Goal: Information Seeking & Learning: Learn about a topic

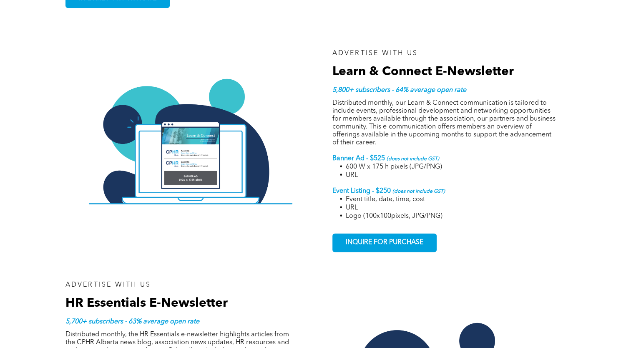
scroll to position [1085, 0]
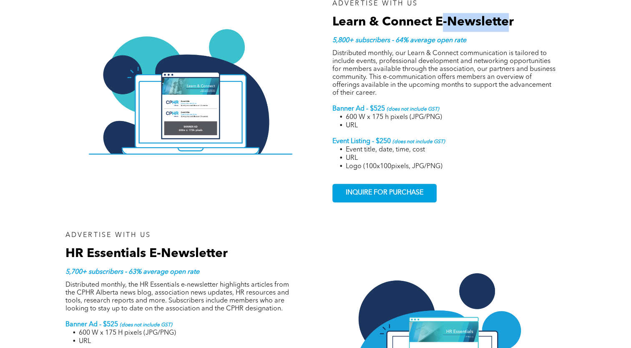
drag, startPoint x: 441, startPoint y: 7, endPoint x: 510, endPoint y: 7, distance: 69.7
click at [510, 16] on span "Learn & Connect E-Newsletter" at bounding box center [424, 22] width 182 height 13
drag, startPoint x: 437, startPoint y: 9, endPoint x: 519, endPoint y: 9, distance: 82.2
click at [519, 9] on div "ADVERTISE WITH US Learn & Connect E-Newsletter 5,800+ subscribers - 64% average…" at bounding box center [441, 101] width 250 height 244
drag, startPoint x: 519, startPoint y: 9, endPoint x: 492, endPoint y: 11, distance: 26.8
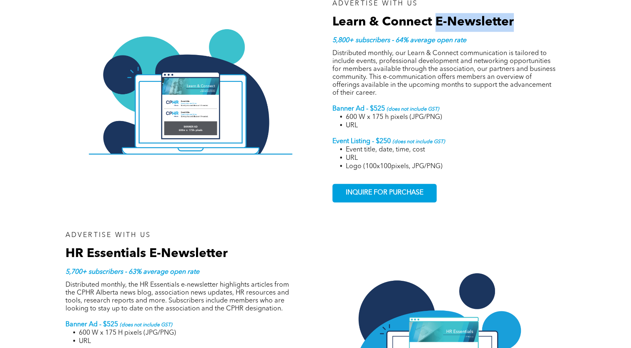
copy span "E-Newsletter"
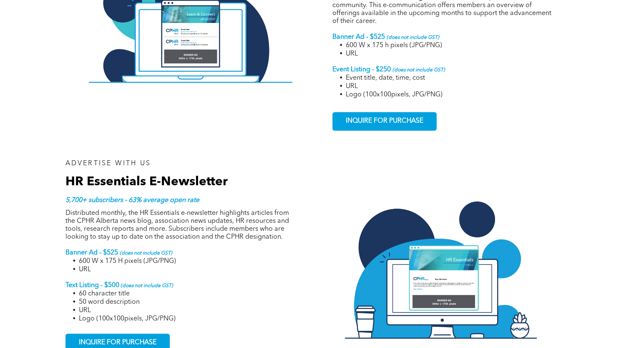
scroll to position [1168, 0]
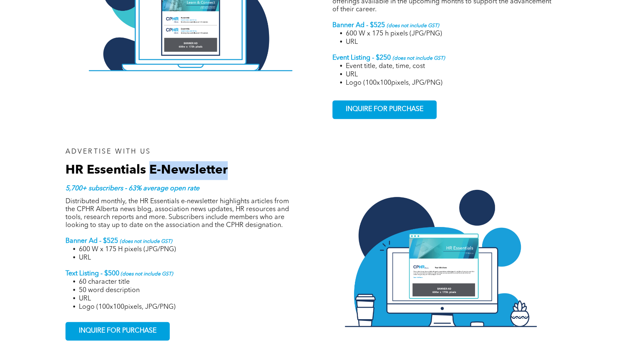
drag, startPoint x: 227, startPoint y: 154, endPoint x: 148, endPoint y: 151, distance: 79.3
click at [148, 164] on span "HR Essentials E-Newsletter" at bounding box center [147, 170] width 162 height 13
drag, startPoint x: 148, startPoint y: 151, endPoint x: 156, endPoint y: 155, distance: 9.5
copy span "E-Newsletter"
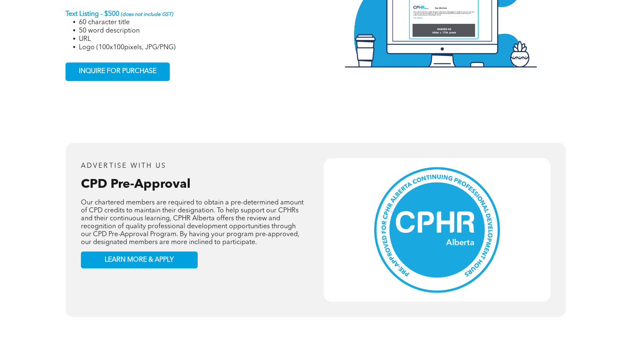
scroll to position [1502, 0]
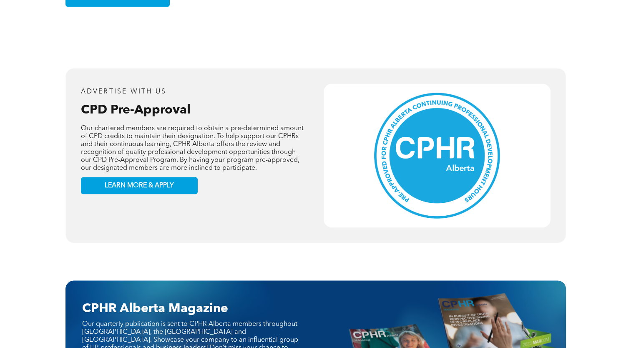
click at [618, 134] on div "ADVERTISE WITH US CPD Pre-Approval Our chartered members are required to obtain…" at bounding box center [315, 155] width 631 height 200
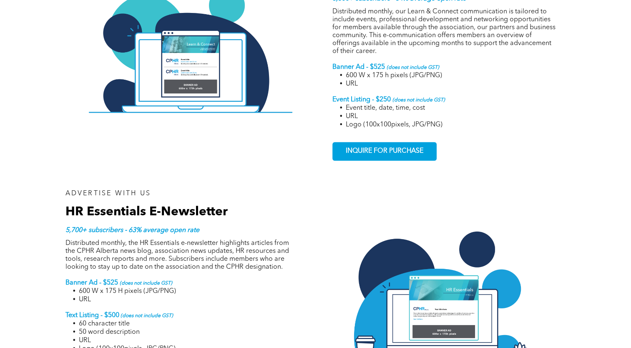
scroll to position [960, 0]
